Goal: Task Accomplishment & Management: Use online tool/utility

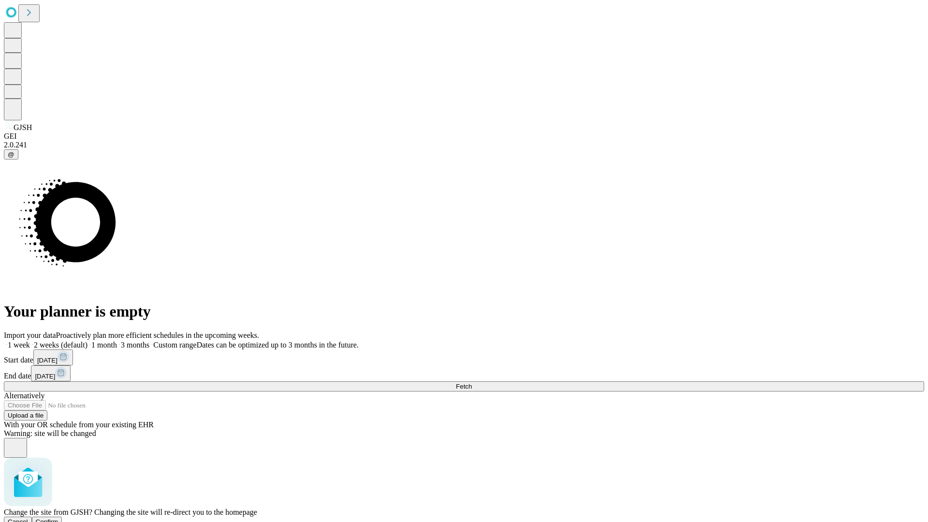
click at [58, 518] on span "Confirm" at bounding box center [47, 521] width 23 height 7
click at [117, 341] on label "1 month" at bounding box center [101, 345] width 29 height 8
click at [472, 383] on span "Fetch" at bounding box center [464, 386] width 16 height 7
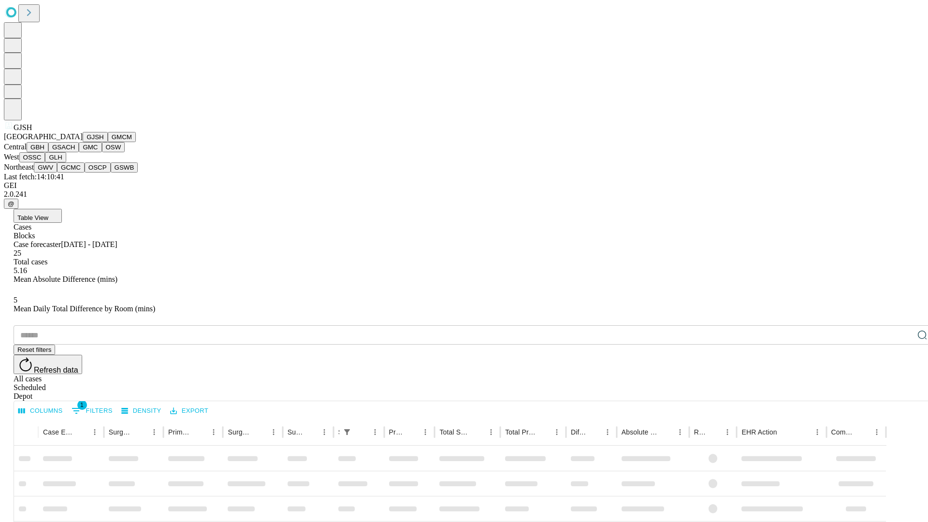
click at [108, 142] on button "GMCM" at bounding box center [122, 137] width 28 height 10
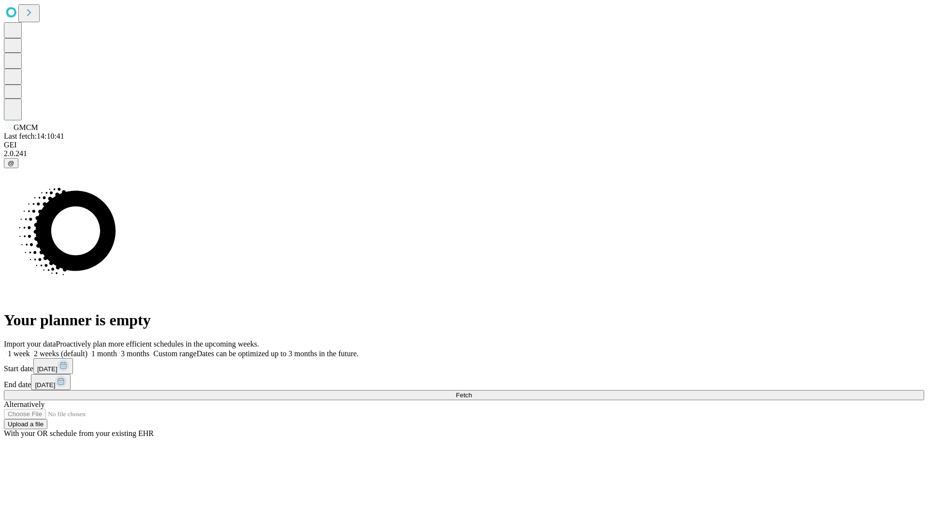
click at [117, 349] on label "1 month" at bounding box center [101, 353] width 29 height 8
click at [472, 391] on span "Fetch" at bounding box center [464, 394] width 16 height 7
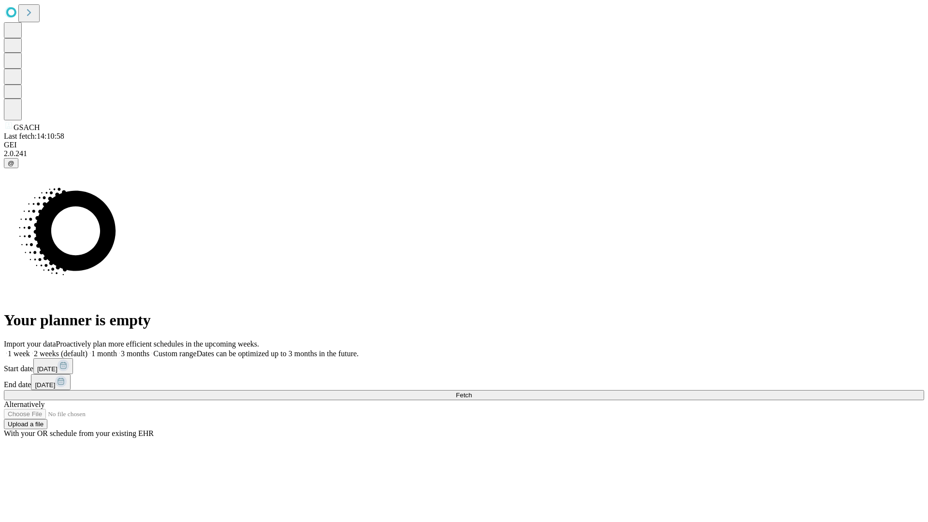
click at [117, 349] on label "1 month" at bounding box center [101, 353] width 29 height 8
click at [472, 391] on span "Fetch" at bounding box center [464, 394] width 16 height 7
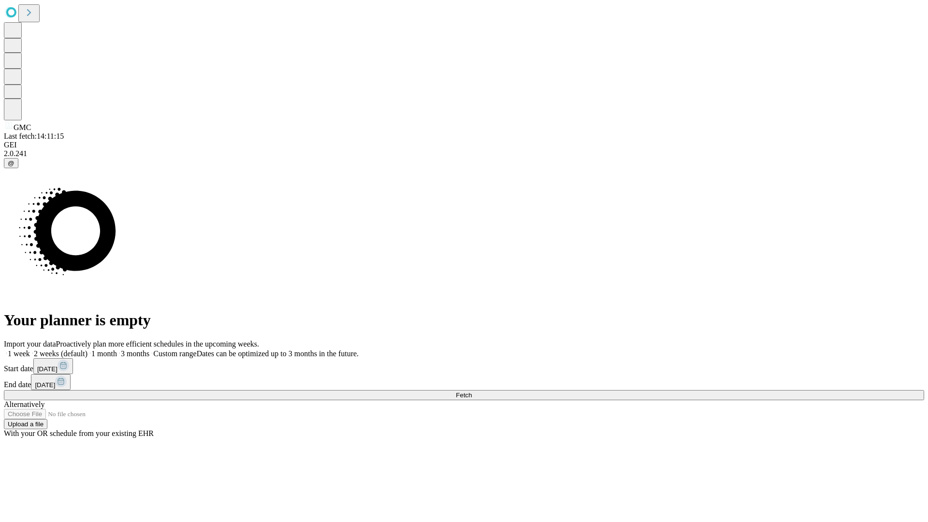
click at [117, 349] on label "1 month" at bounding box center [101, 353] width 29 height 8
click at [472, 391] on span "Fetch" at bounding box center [464, 394] width 16 height 7
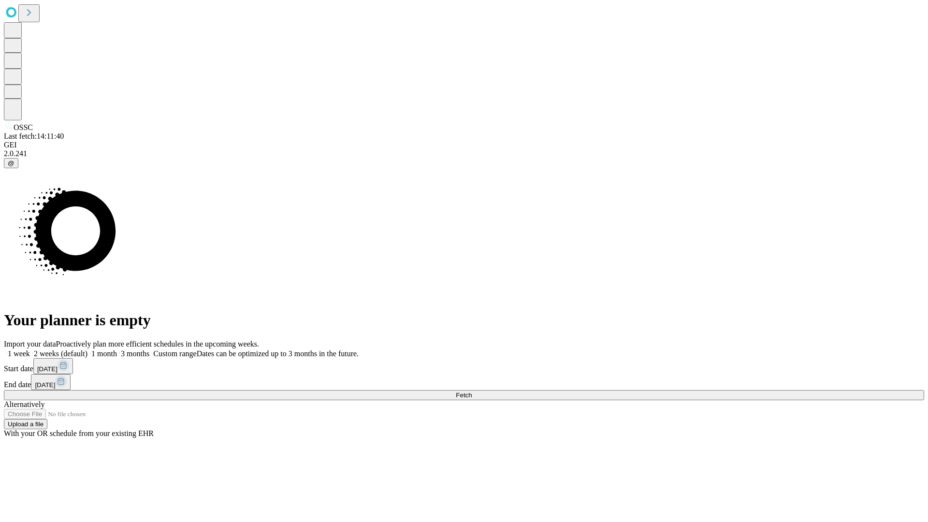
click at [117, 349] on label "1 month" at bounding box center [101, 353] width 29 height 8
click at [472, 391] on span "Fetch" at bounding box center [464, 394] width 16 height 7
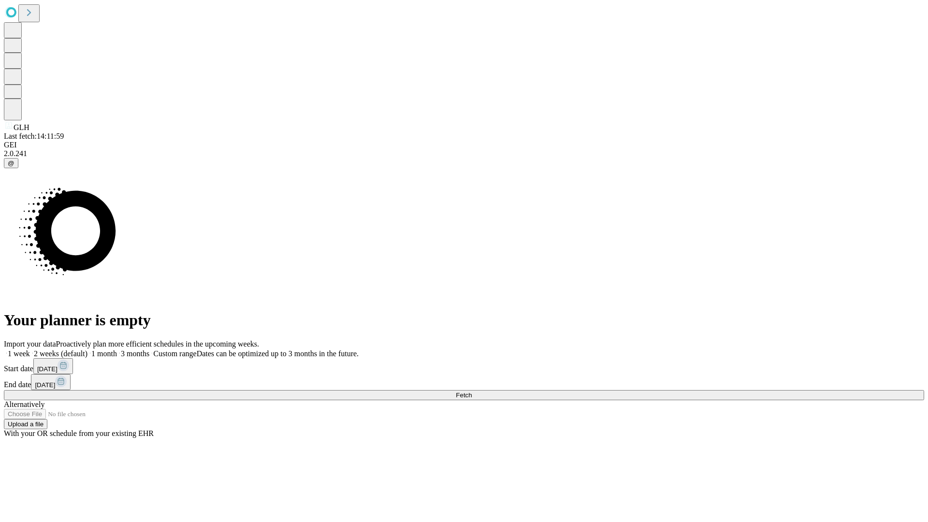
click at [117, 349] on label "1 month" at bounding box center [101, 353] width 29 height 8
click at [472, 391] on span "Fetch" at bounding box center [464, 394] width 16 height 7
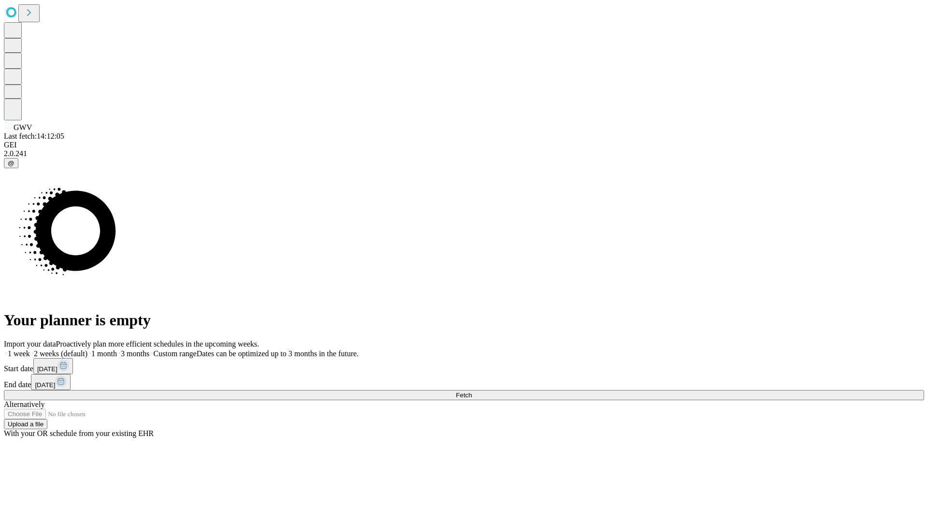
click at [117, 349] on label "1 month" at bounding box center [101, 353] width 29 height 8
click at [472, 391] on span "Fetch" at bounding box center [464, 394] width 16 height 7
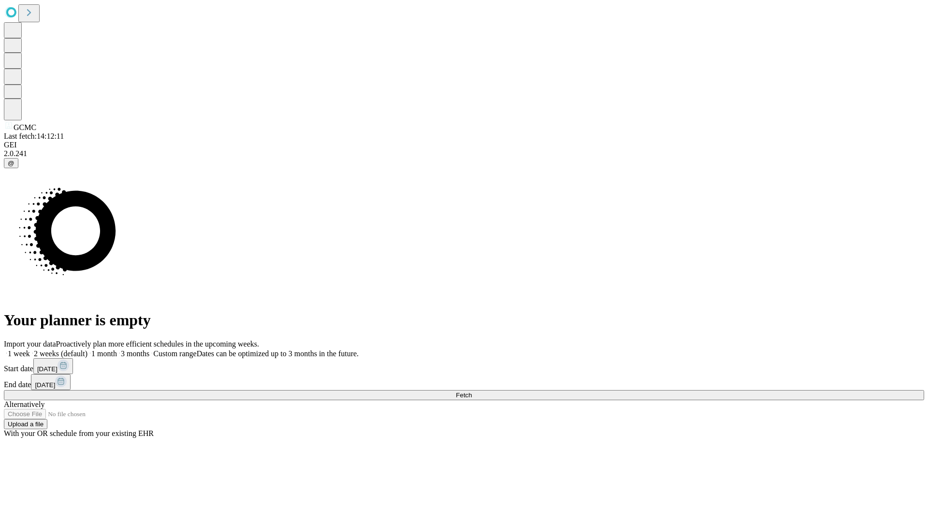
click at [117, 349] on label "1 month" at bounding box center [101, 353] width 29 height 8
click at [472, 391] on span "Fetch" at bounding box center [464, 394] width 16 height 7
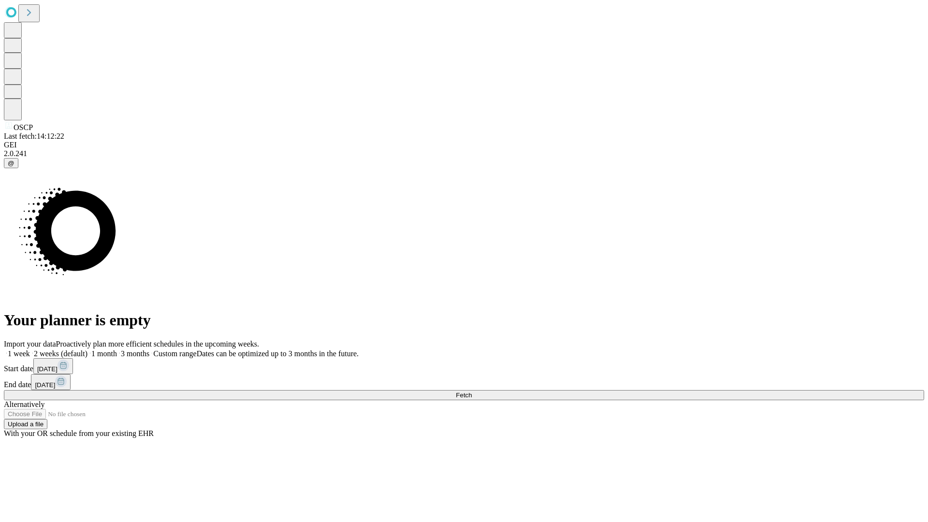
click at [117, 349] on label "1 month" at bounding box center [101, 353] width 29 height 8
click at [472, 391] on span "Fetch" at bounding box center [464, 394] width 16 height 7
